Goal: Task Accomplishment & Management: Manage account settings

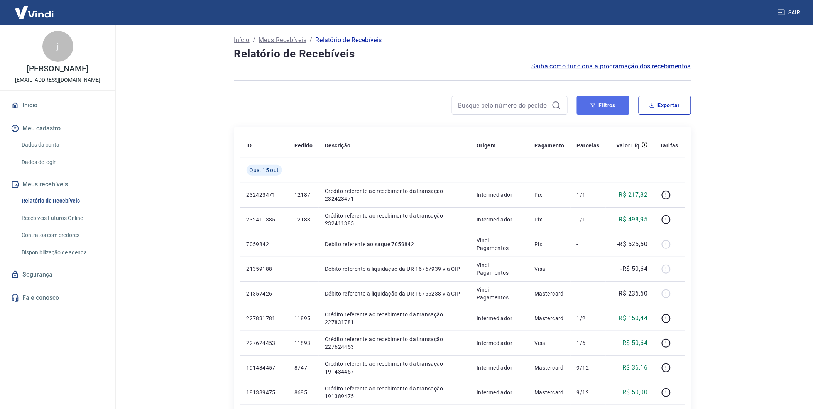
click at [622, 106] on button "Filtros" at bounding box center [603, 105] width 52 height 19
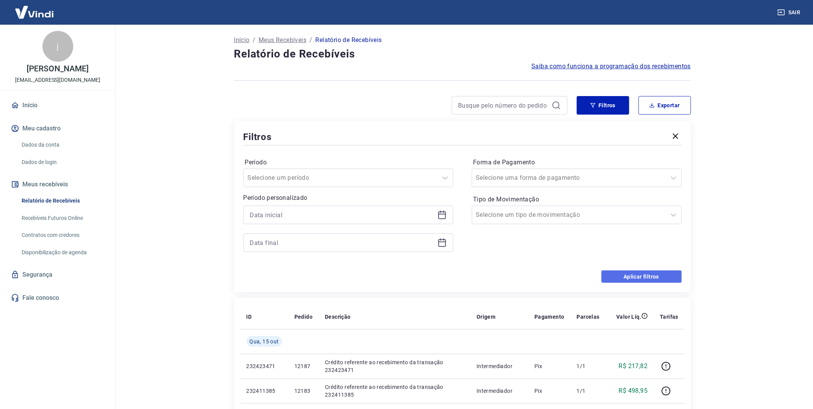
click at [642, 276] on button "Aplicar filtros" at bounding box center [642, 277] width 80 height 12
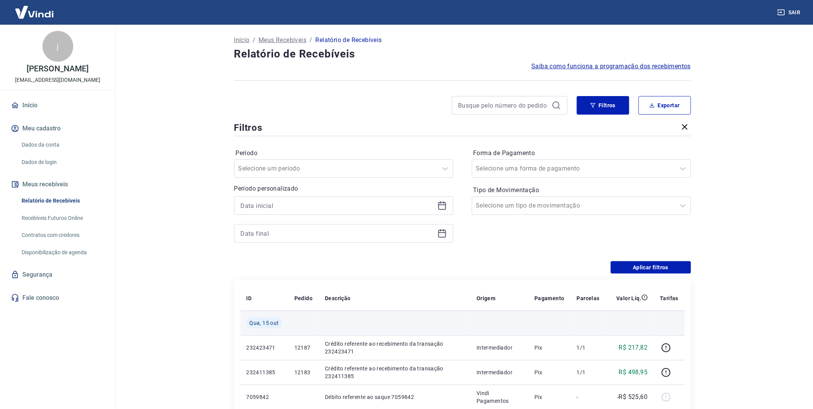
click at [373, 311] on td at bounding box center [395, 323] width 152 height 25
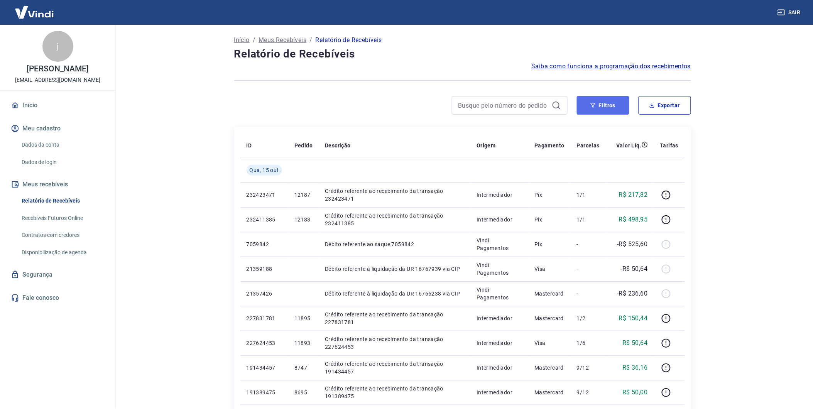
click at [611, 106] on button "Filtros" at bounding box center [603, 105] width 52 height 19
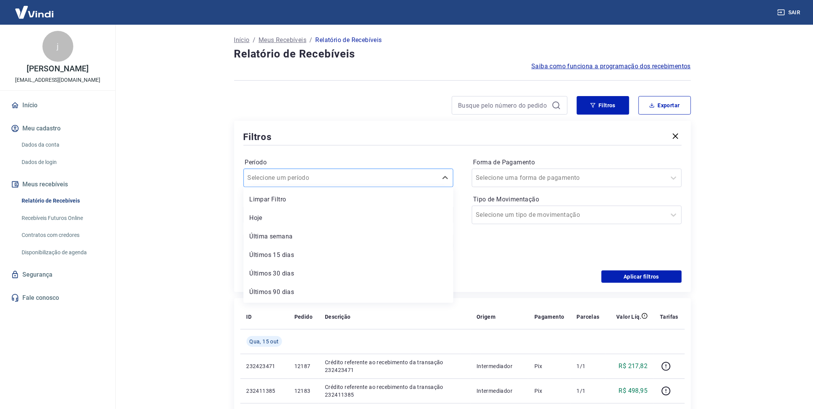
click at [317, 179] on input "Período" at bounding box center [287, 177] width 78 height 9
click at [310, 200] on div "Limpar Filtro" at bounding box center [349, 199] width 210 height 15
click at [306, 201] on p "Período personalizado" at bounding box center [349, 197] width 210 height 9
click at [299, 214] on input at bounding box center [342, 215] width 185 height 12
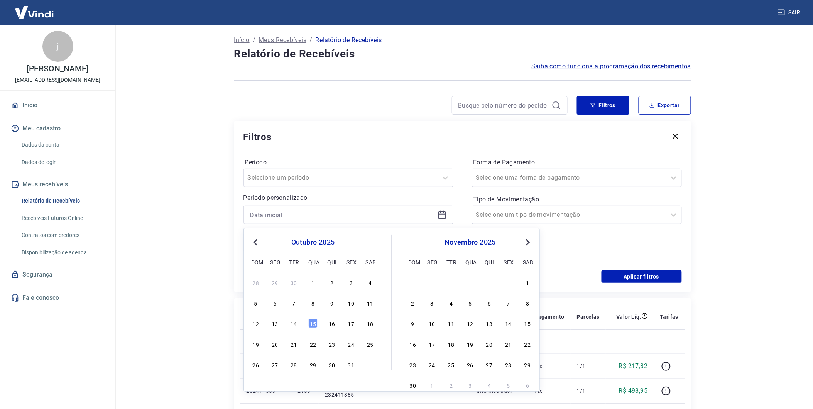
click at [256, 241] on span "Previous Month" at bounding box center [256, 242] width 0 height 9
click at [275, 283] on div "1" at bounding box center [274, 282] width 9 height 9
type input "[DATE]"
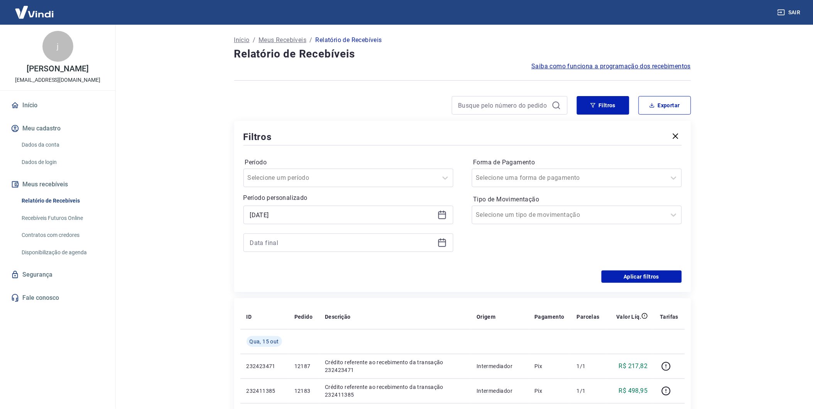
click at [438, 244] on icon at bounding box center [442, 243] width 8 height 8
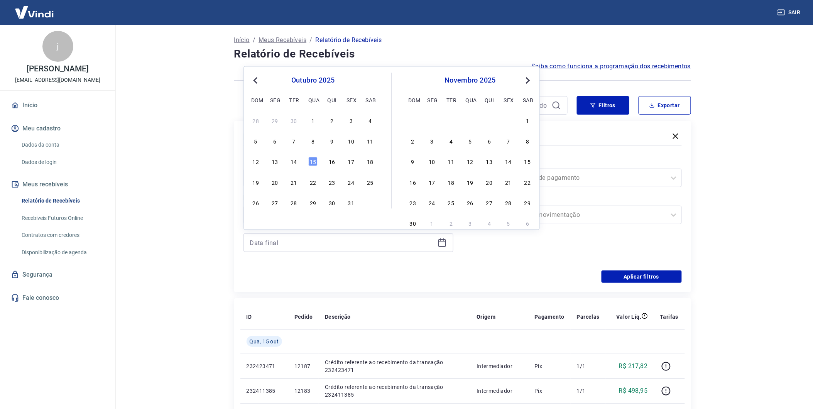
click at [255, 82] on button "Previous Month" at bounding box center [255, 80] width 9 height 9
click at [350, 121] on div "5" at bounding box center [351, 120] width 9 height 9
type input "[DATE]"
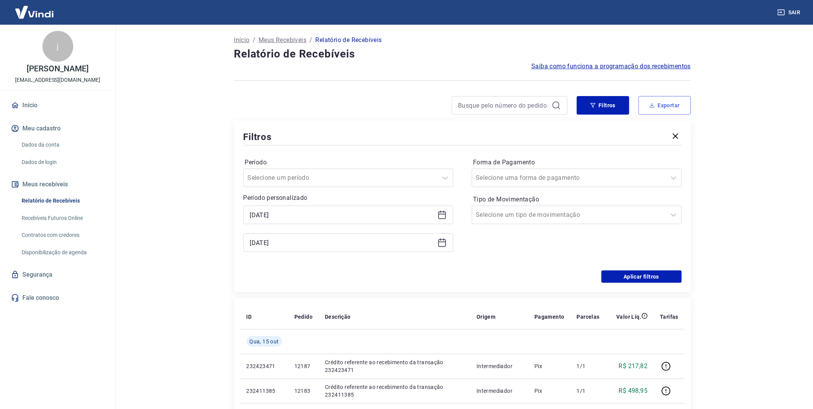
click at [660, 107] on button "Exportar" at bounding box center [665, 105] width 52 height 19
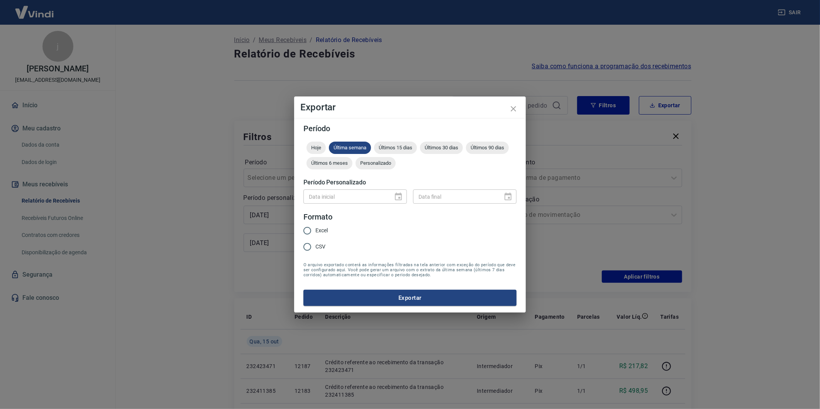
click at [320, 232] on span "Excel" at bounding box center [321, 231] width 12 height 8
click at [315, 232] on input "Excel" at bounding box center [307, 231] width 16 height 16
radio input "true"
click at [413, 303] on button "Exportar" at bounding box center [409, 298] width 213 height 16
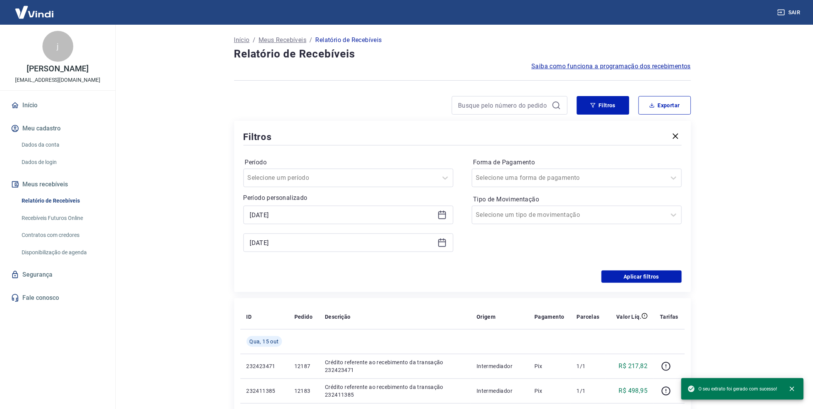
click at [731, 185] on main "Início / Meus Recebíveis / Relatório de Recebíveis Relatório de Recebíveis Saib…" at bounding box center [462, 217] width 701 height 384
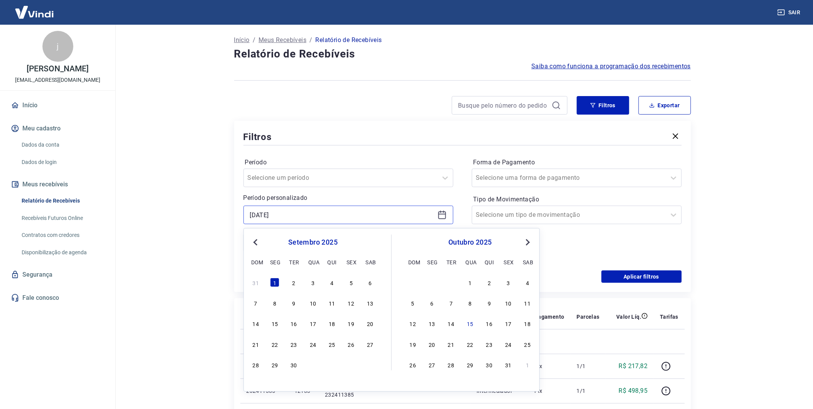
click at [310, 211] on input "[DATE]" at bounding box center [342, 215] width 185 height 12
click at [274, 283] on div "1" at bounding box center [274, 282] width 9 height 9
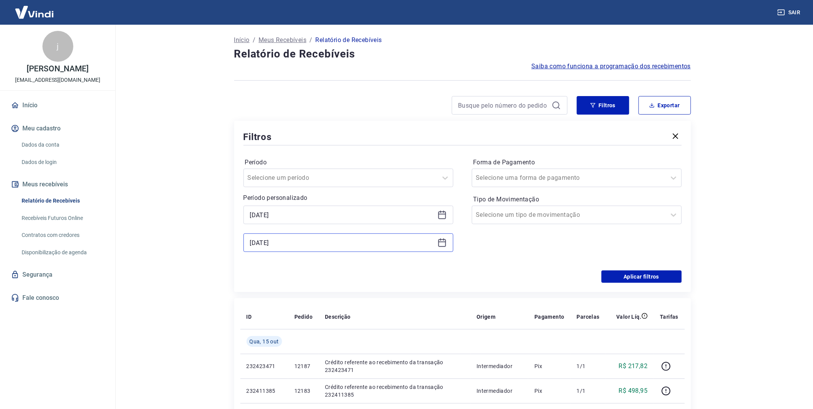
click at [345, 240] on input "[DATE]" at bounding box center [342, 243] width 185 height 12
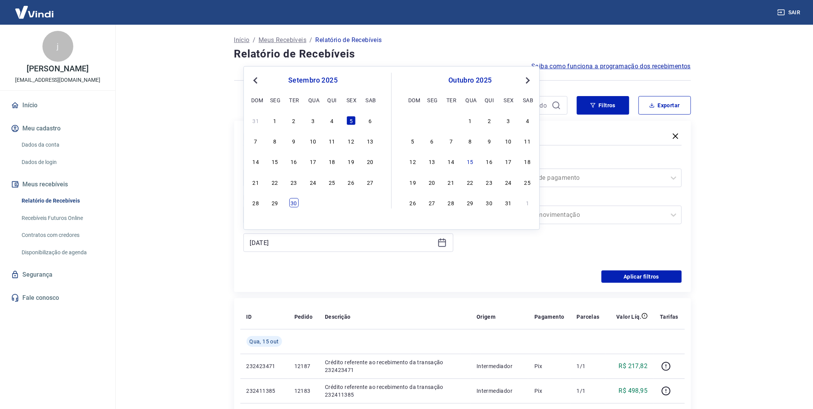
click at [291, 207] on div "30" at bounding box center [294, 202] width 9 height 9
type input "[DATE]"
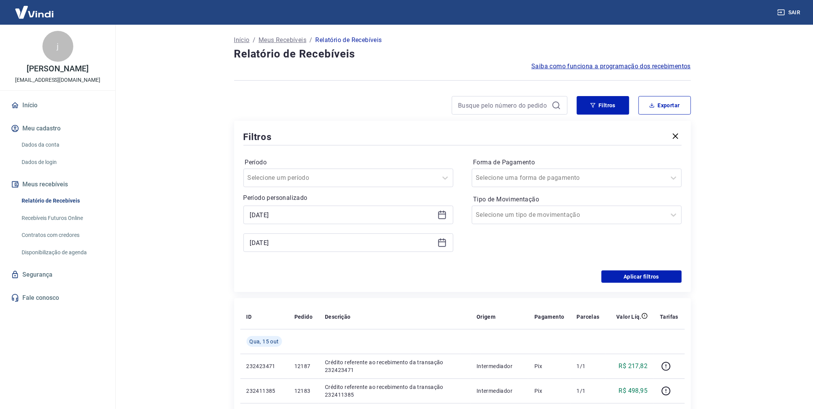
click at [372, 278] on div "Aplicar filtros" at bounding box center [463, 277] width 438 height 12
click at [640, 278] on button "Aplicar filtros" at bounding box center [642, 277] width 80 height 12
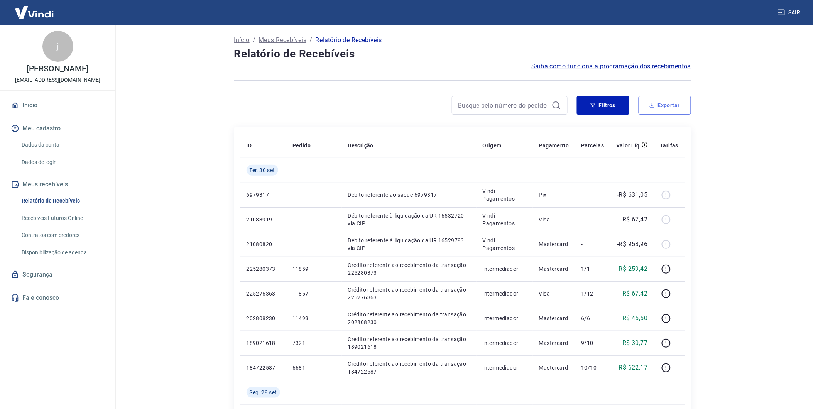
click at [682, 107] on button "Exportar" at bounding box center [665, 105] width 52 height 19
type input "[DATE]"
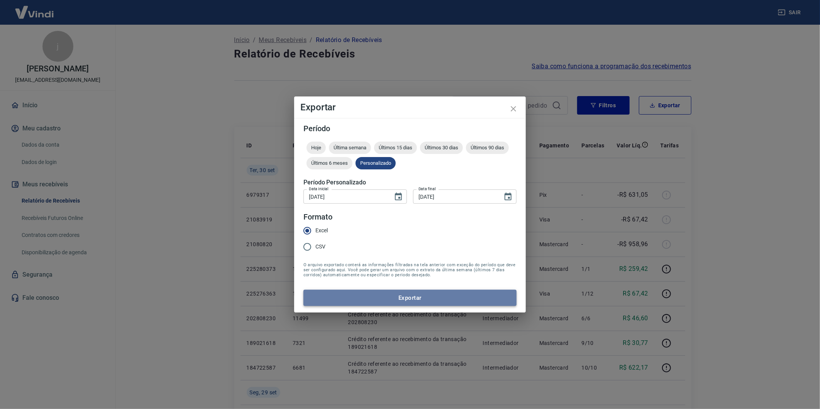
click at [415, 298] on button "Exportar" at bounding box center [409, 298] width 213 height 16
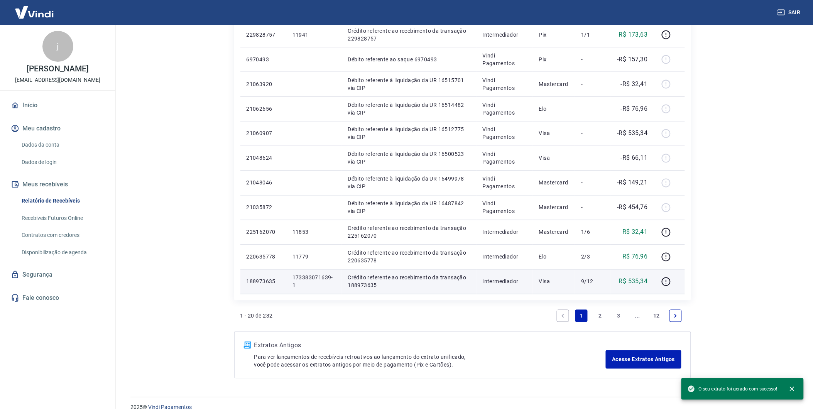
scroll to position [419, 0]
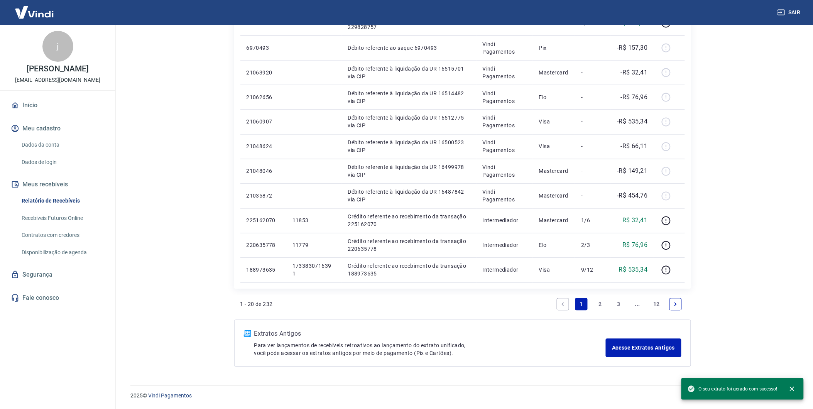
click at [676, 303] on icon "Next page" at bounding box center [675, 304] width 5 height 5
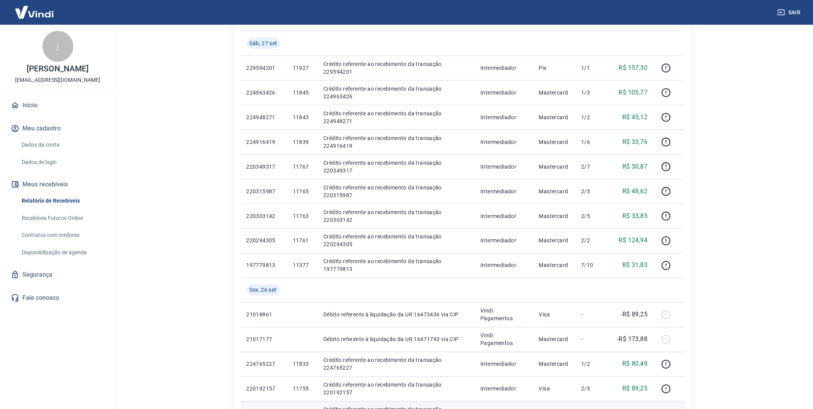
scroll to position [444, 0]
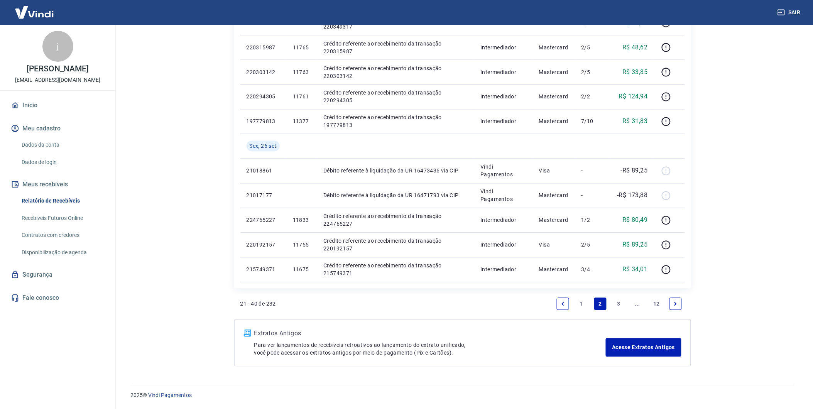
click at [675, 304] on icon "Next page" at bounding box center [675, 303] width 5 height 5
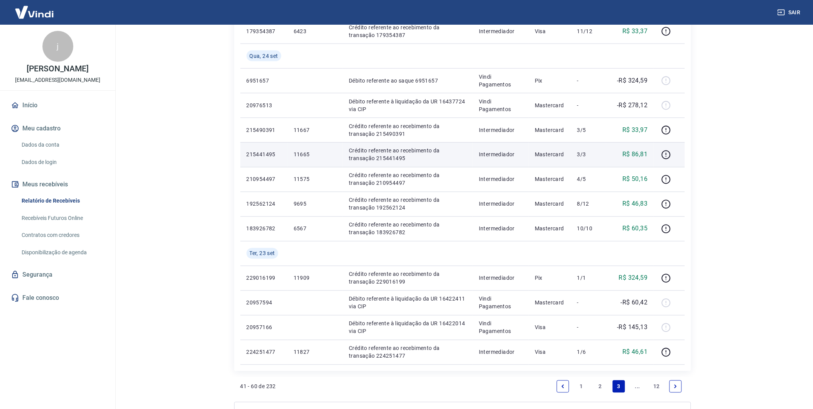
scroll to position [468, 0]
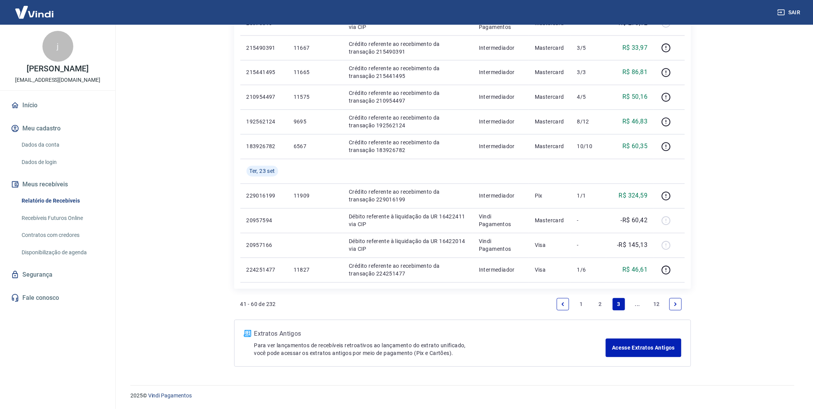
click at [641, 306] on link "..." at bounding box center [638, 304] width 12 height 12
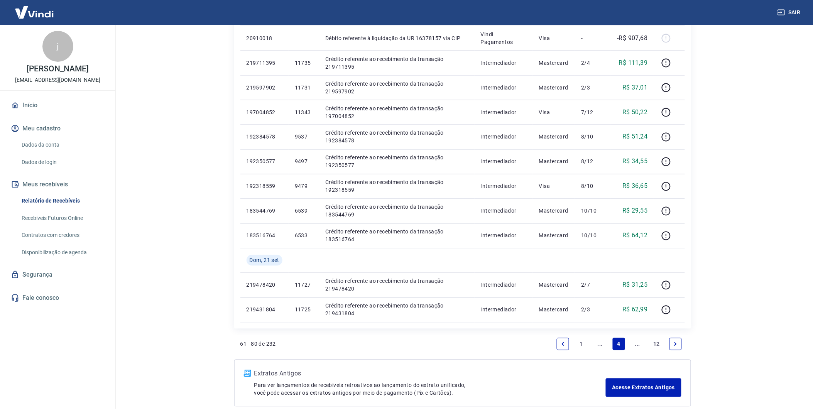
scroll to position [444, 0]
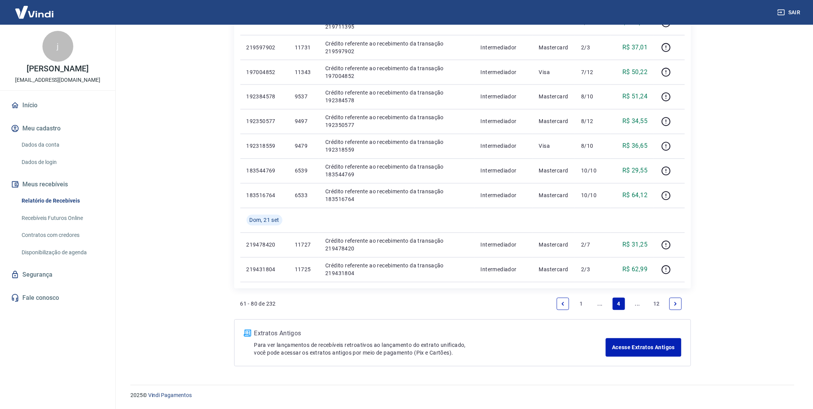
click at [660, 303] on link "12" at bounding box center [656, 304] width 13 height 12
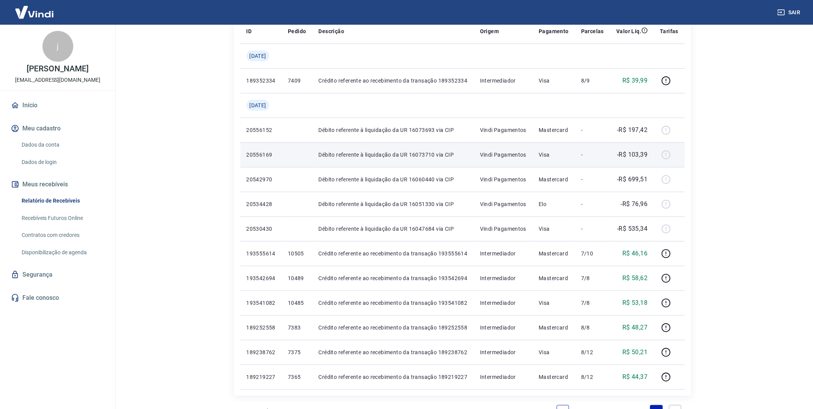
scroll to position [171, 0]
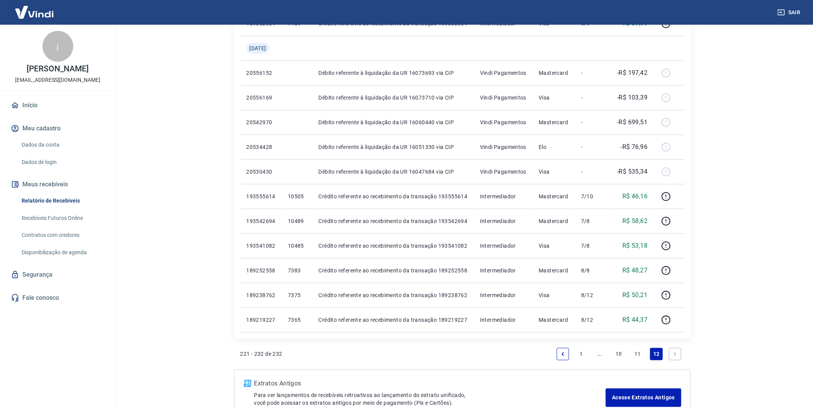
click at [674, 354] on icon "Next page" at bounding box center [675, 354] width 5 height 5
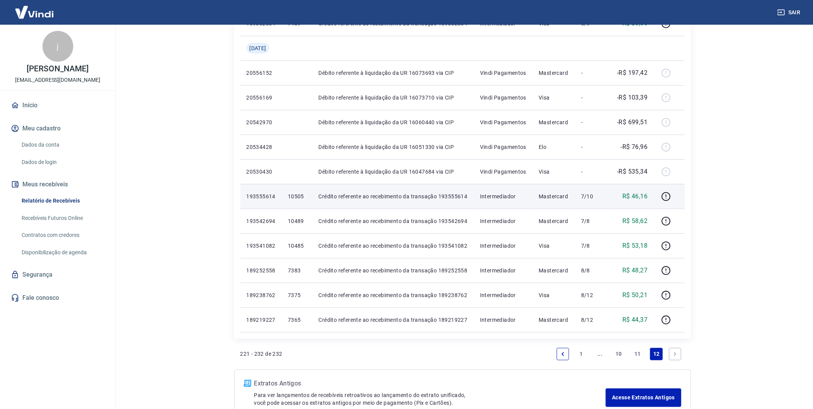
scroll to position [129, 0]
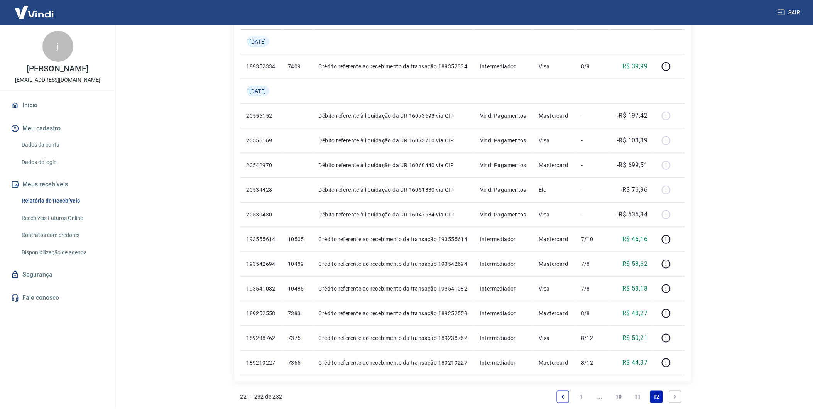
click at [639, 396] on link "11" at bounding box center [637, 397] width 13 height 12
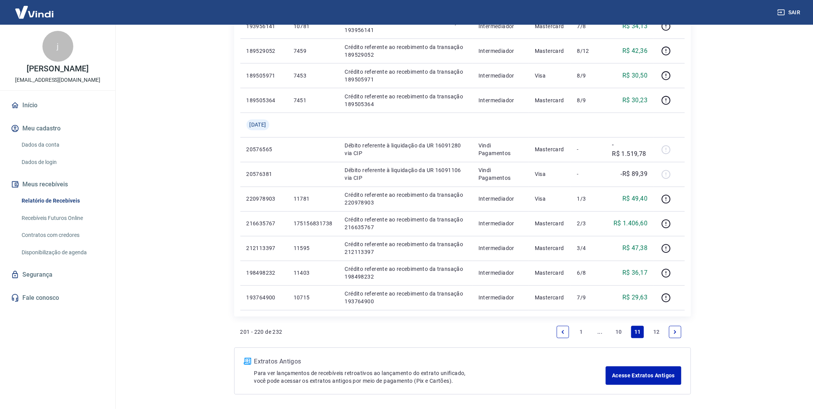
scroll to position [401, 0]
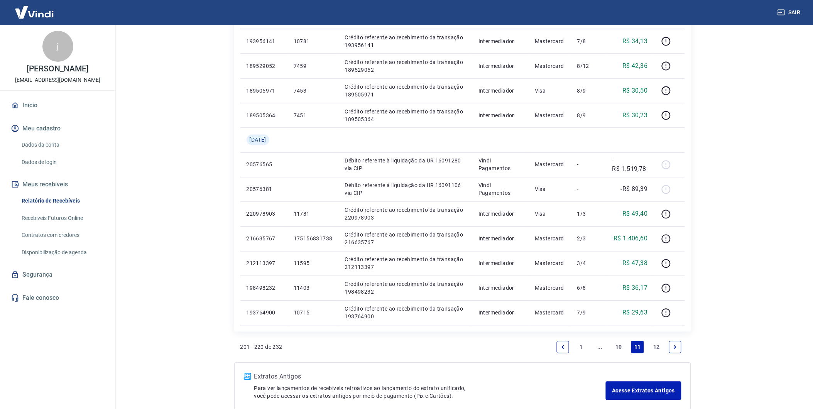
click at [674, 346] on icon "Next page" at bounding box center [675, 347] width 5 height 5
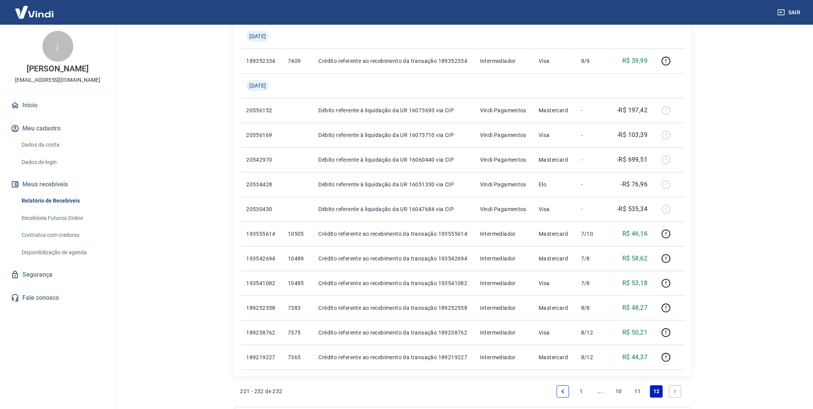
scroll to position [222, 0]
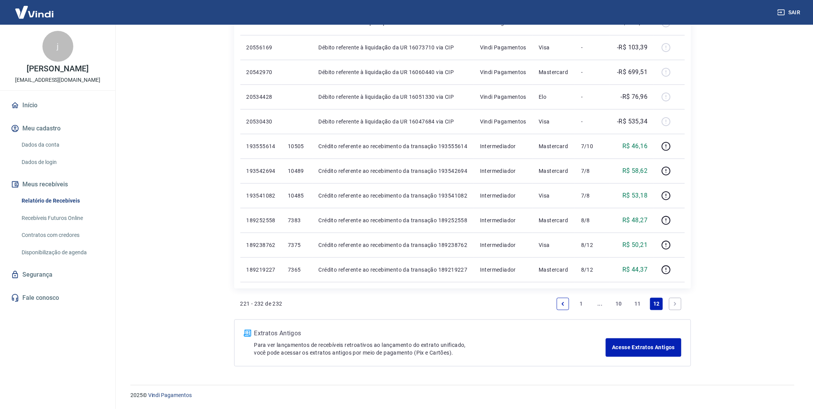
click at [643, 302] on link "11" at bounding box center [637, 304] width 13 height 12
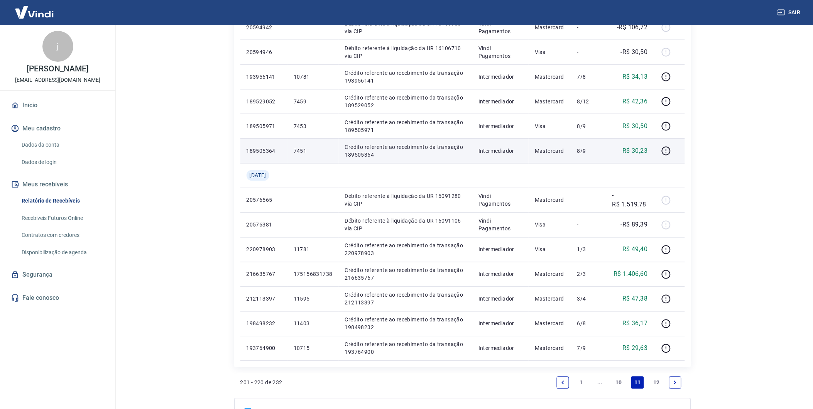
scroll to position [444, 0]
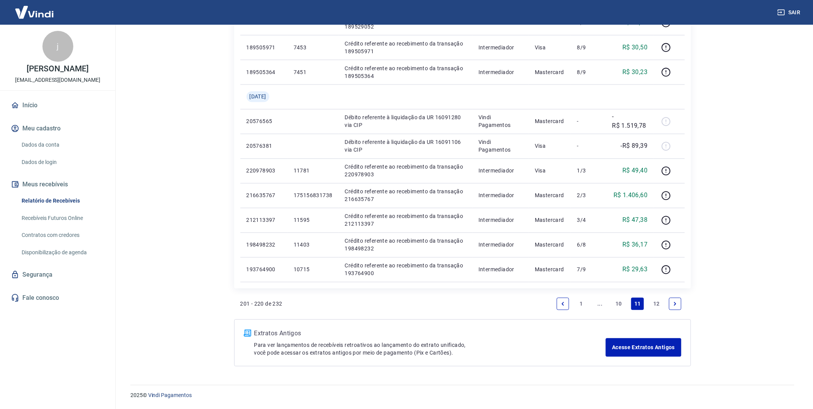
click at [678, 306] on icon "Next page" at bounding box center [675, 303] width 5 height 5
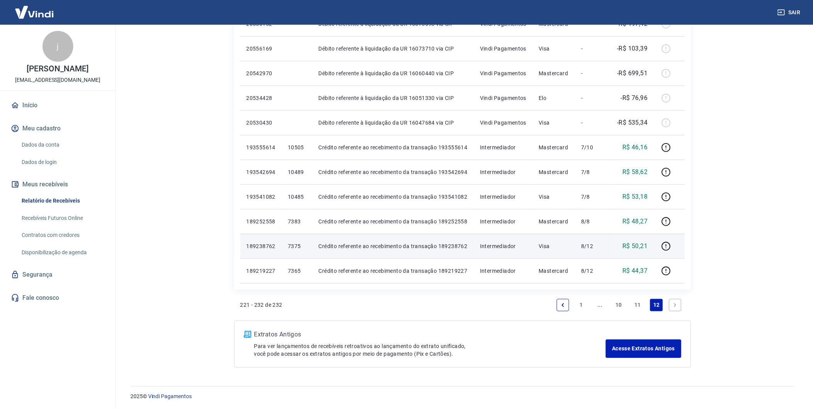
scroll to position [222, 0]
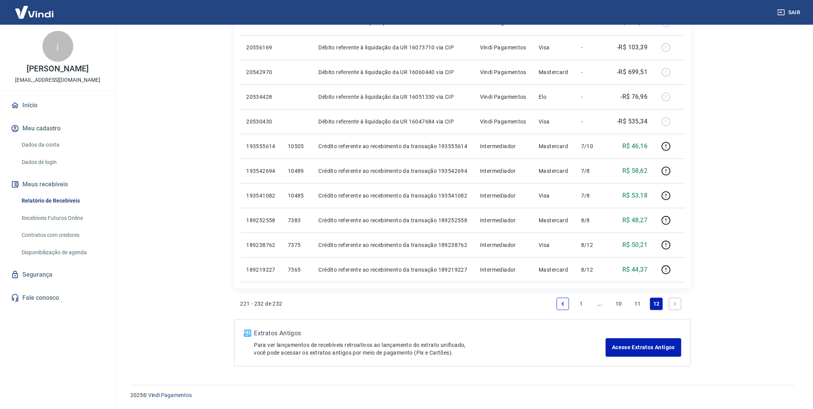
click at [674, 301] on icon "Next page" at bounding box center [675, 303] width 5 height 5
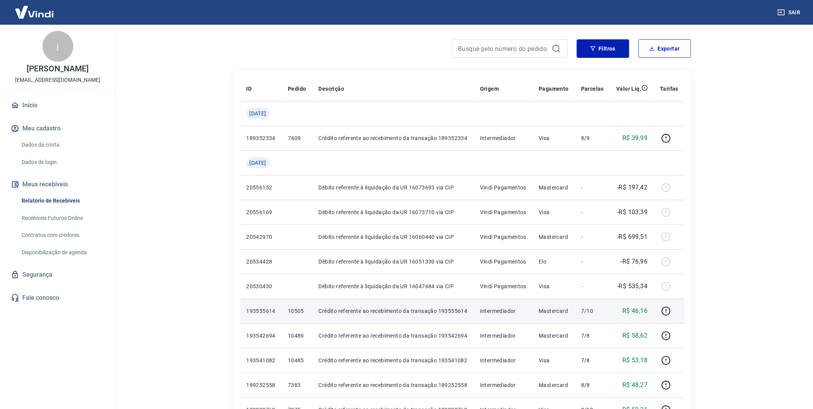
scroll to position [0, 0]
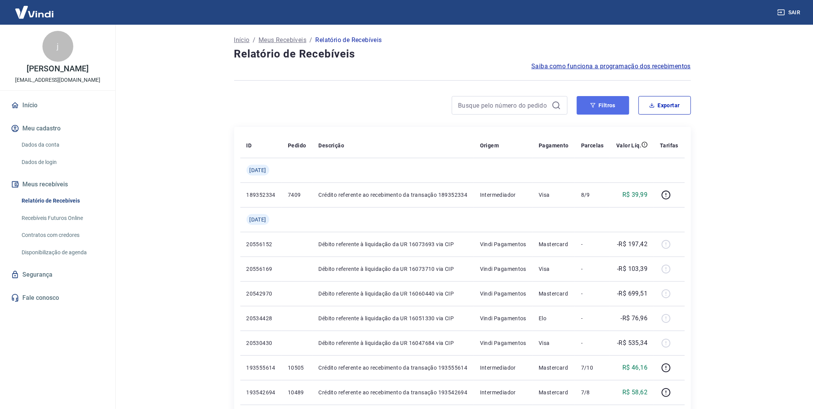
click at [617, 98] on button "Filtros" at bounding box center [603, 105] width 52 height 19
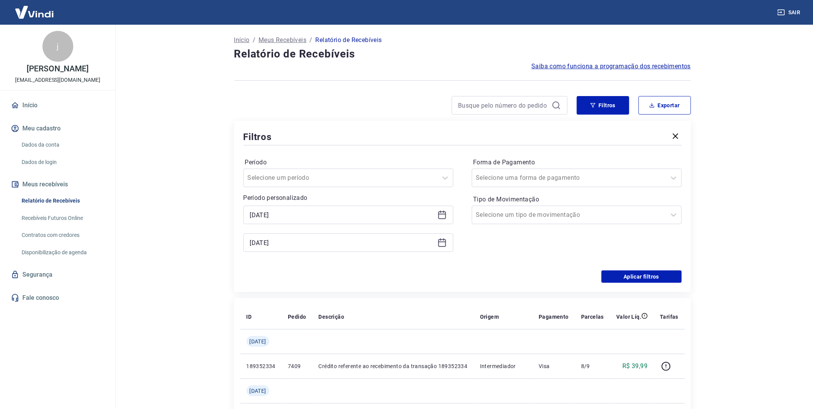
click at [441, 217] on icon at bounding box center [442, 214] width 9 height 9
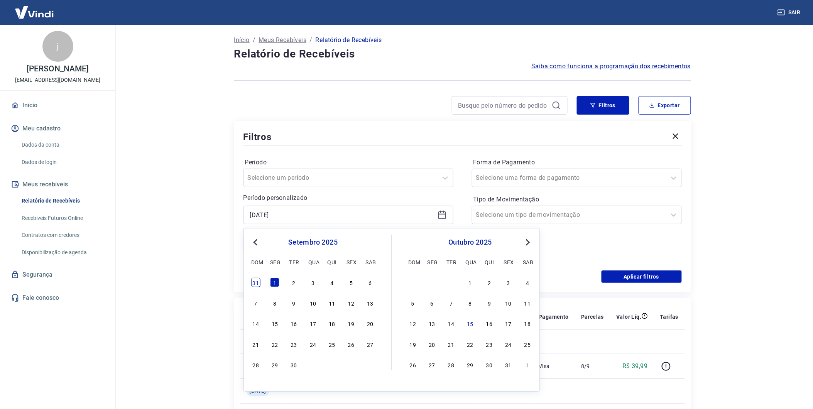
click at [254, 282] on div "31" at bounding box center [255, 282] width 9 height 9
type input "[DATE]"
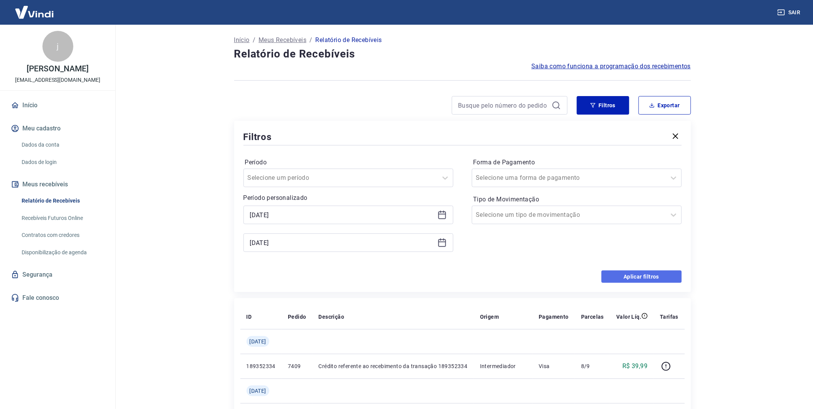
click at [665, 279] on button "Aplicar filtros" at bounding box center [642, 277] width 80 height 12
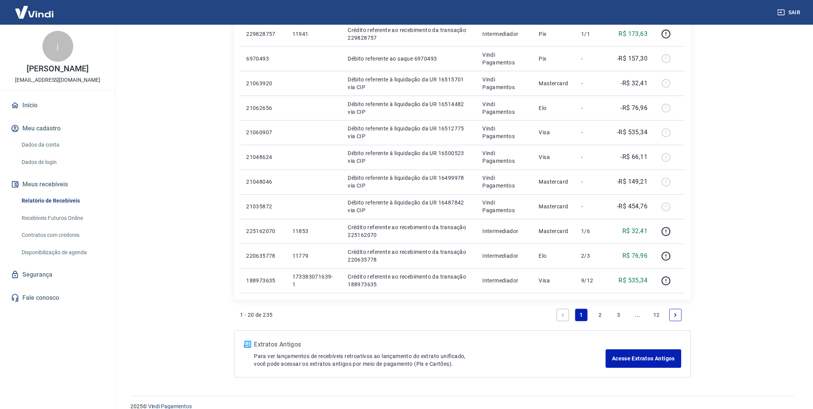
scroll to position [419, 0]
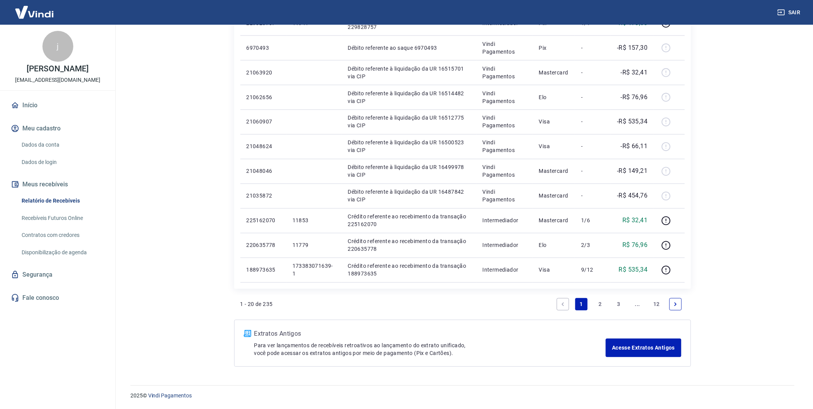
click at [677, 305] on icon "Next page" at bounding box center [675, 304] width 5 height 5
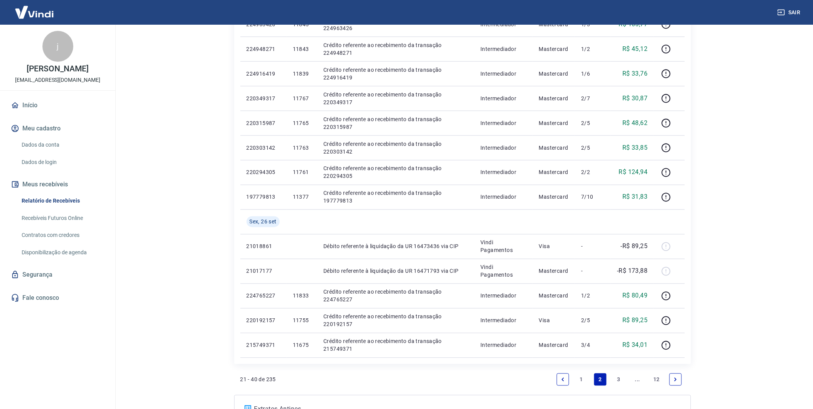
scroll to position [429, 0]
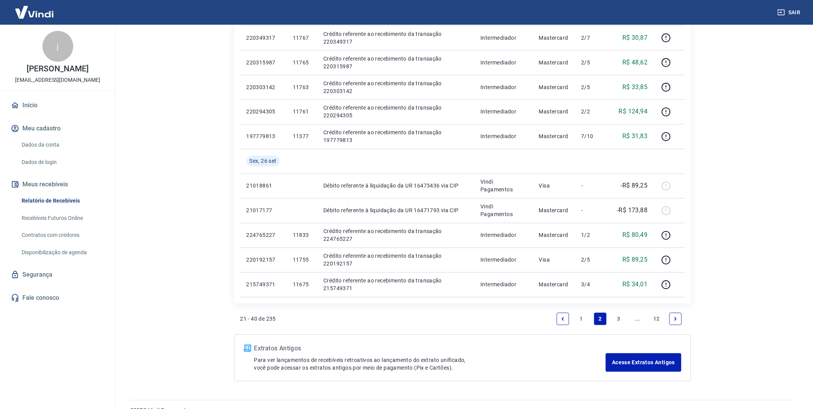
click at [654, 318] on link "12" at bounding box center [656, 319] width 13 height 12
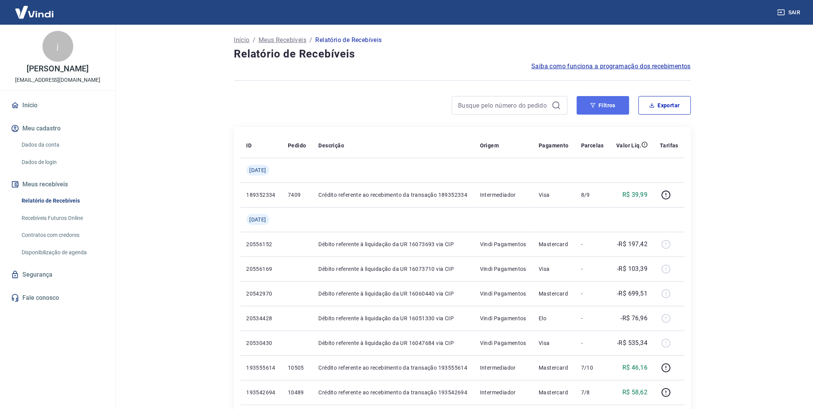
click at [608, 106] on button "Filtros" at bounding box center [603, 105] width 52 height 19
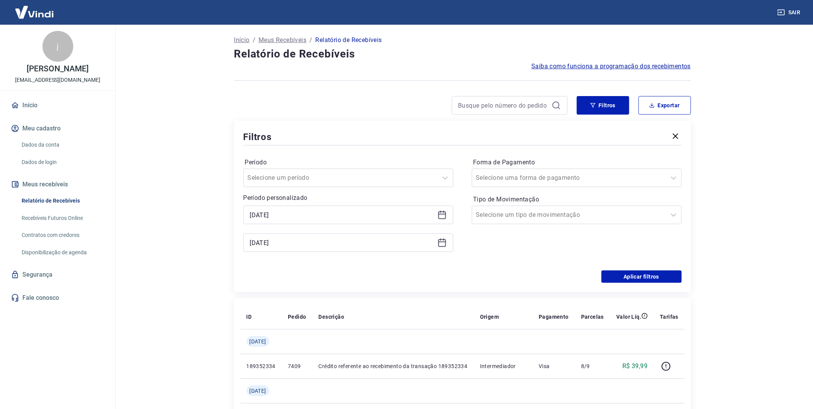
click at [438, 212] on icon at bounding box center [442, 214] width 9 height 9
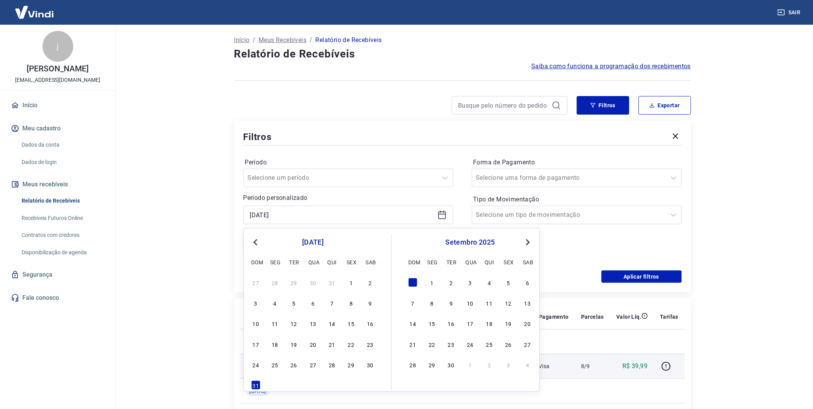
click at [330, 365] on div "28" at bounding box center [332, 364] width 9 height 9
type input "[DATE]"
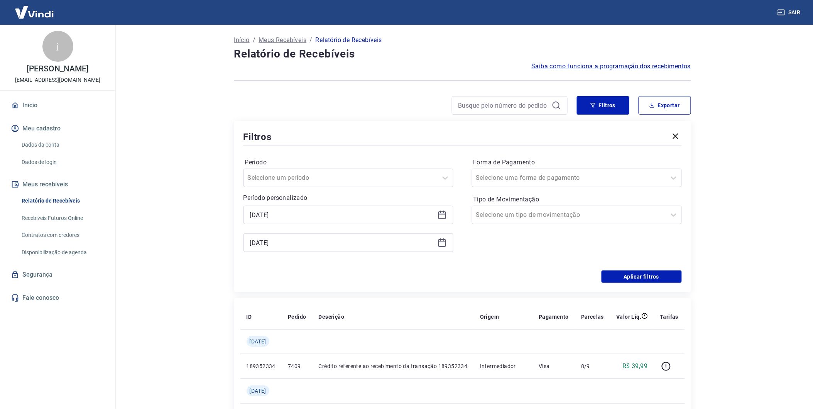
click at [442, 240] on icon at bounding box center [442, 243] width 8 height 8
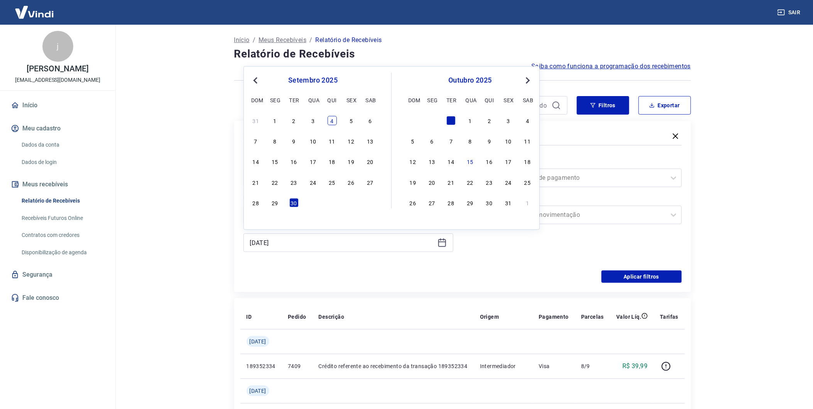
click at [335, 120] on div "4" at bounding box center [332, 120] width 9 height 9
type input "[DATE]"
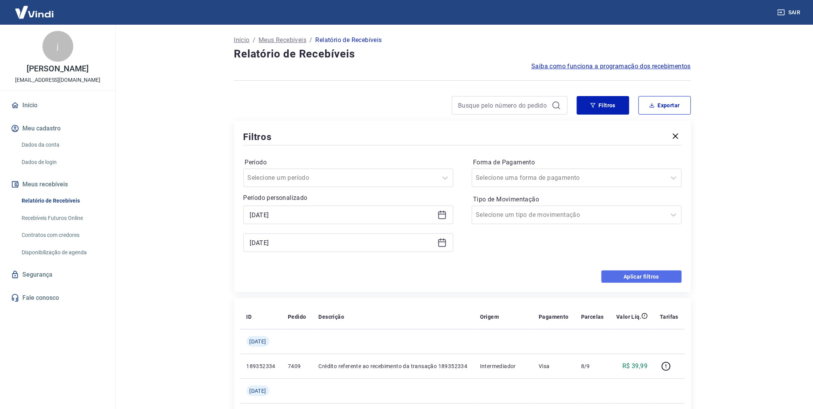
click at [618, 276] on button "Aplicar filtros" at bounding box center [642, 277] width 80 height 12
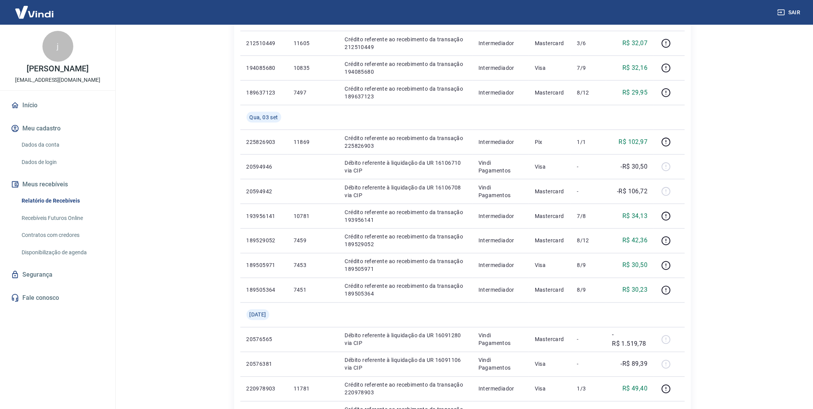
scroll to position [444, 0]
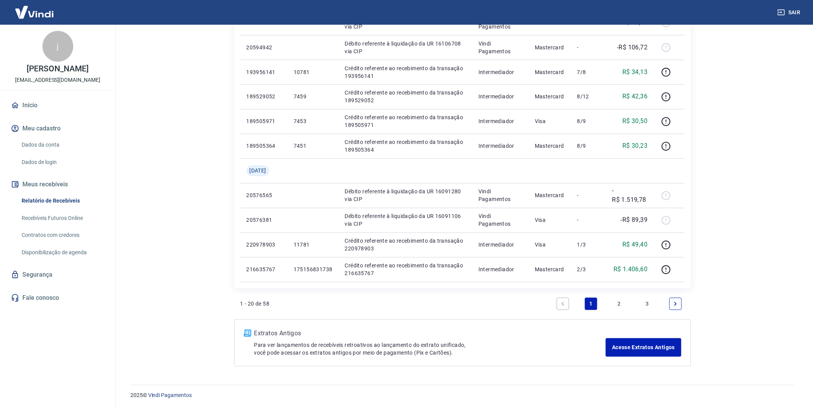
click at [675, 303] on icon "Next page" at bounding box center [676, 303] width 2 height 3
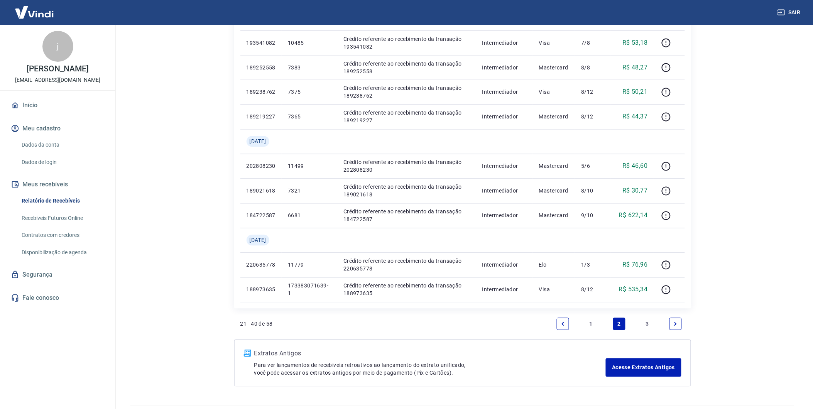
scroll to position [468, 0]
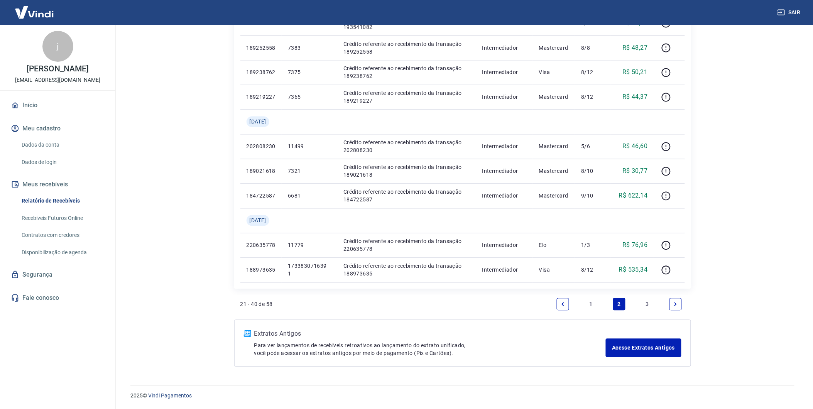
click at [650, 303] on link "3" at bounding box center [648, 304] width 12 height 12
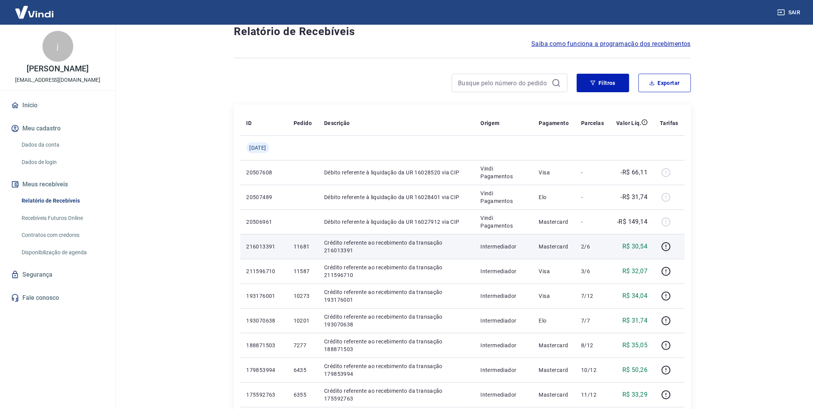
scroll to position [43, 0]
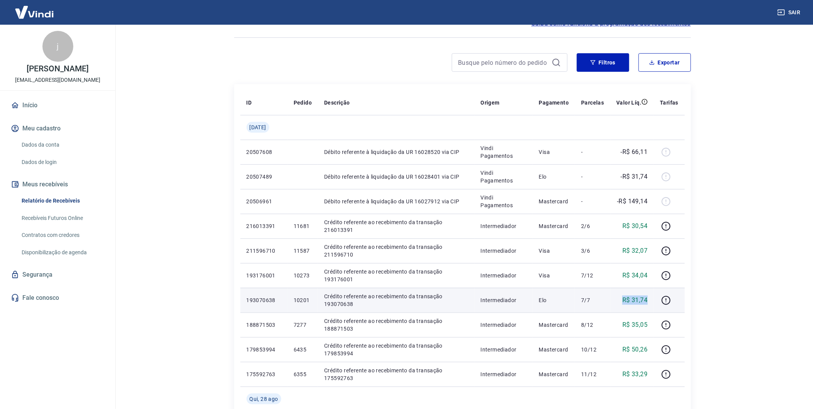
drag, startPoint x: 618, startPoint y: 300, endPoint x: 649, endPoint y: 302, distance: 31.7
click at [649, 302] on td "R$ 31,74" at bounding box center [633, 300] width 44 height 25
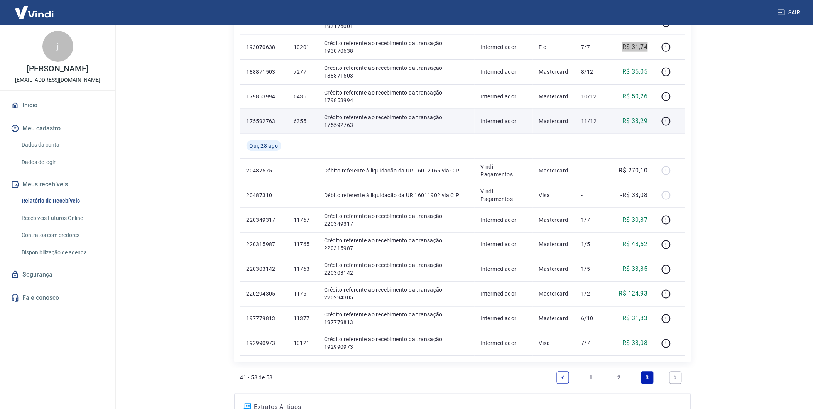
scroll to position [300, 0]
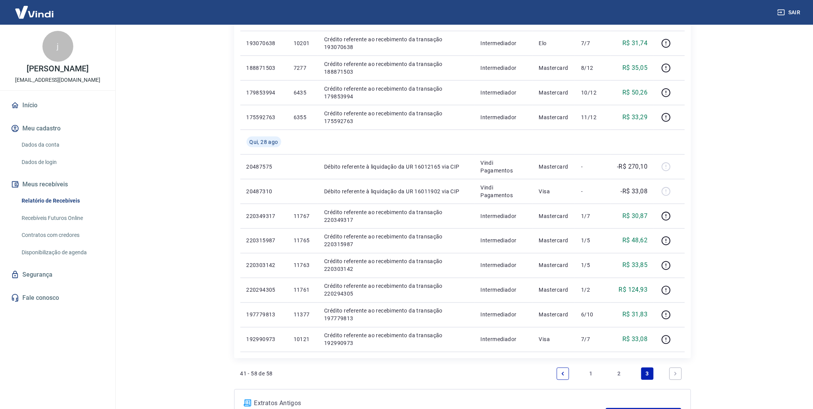
click at [618, 372] on link "2" at bounding box center [619, 374] width 12 height 12
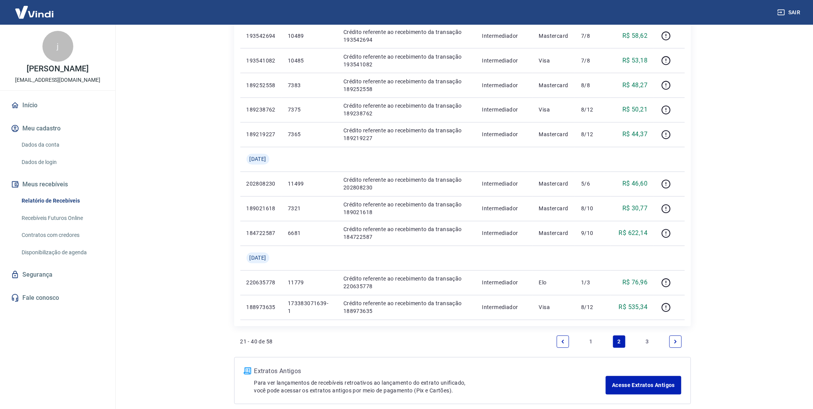
scroll to position [468, 0]
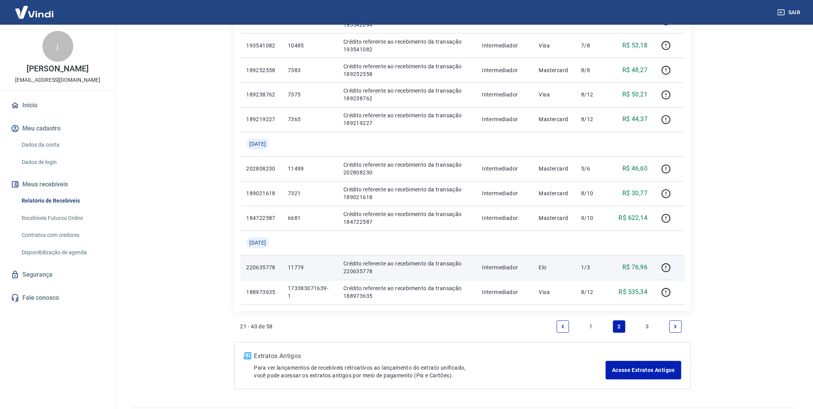
scroll to position [425, 0]
